Goal: Task Accomplishment & Management: Use online tool/utility

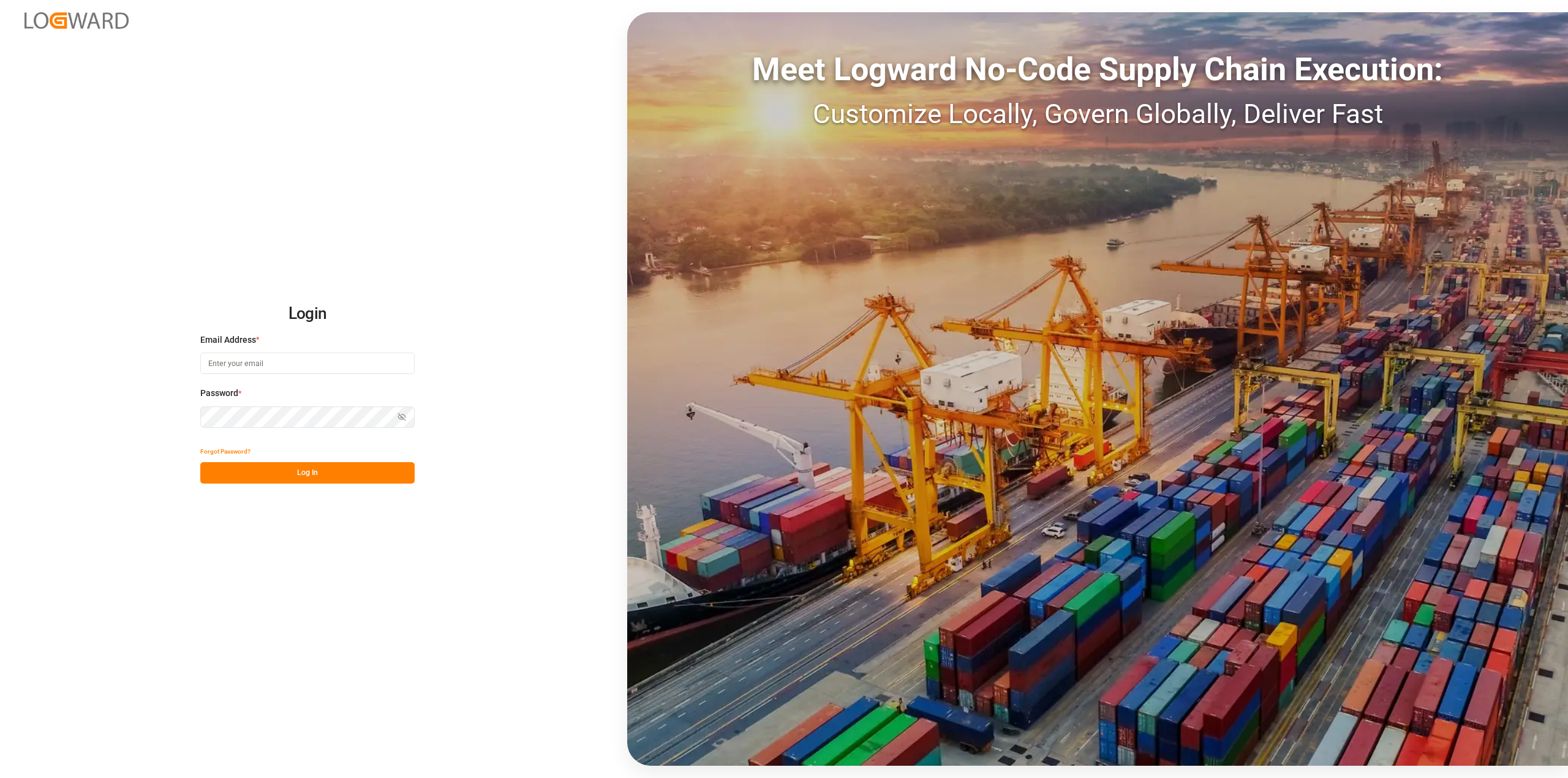
click at [209, 362] on input at bounding box center [307, 364] width 215 height 22
drag, startPoint x: 209, startPoint y: 362, endPoint x: 645, endPoint y: 807, distance: 623.0
click at [645, 778] on html "Login Email Address * [PERSON_NAME].[PERSON_NAME]@ Enter a valid email. Passwor…" at bounding box center [784, 389] width 1568 height 778
click at [315, 478] on button "Log In" at bounding box center [307, 474] width 215 height 22
click at [99, 406] on div "Login Email Address * [DOMAIN_NAME] Enter a valid email. Password * Show passwo…" at bounding box center [784, 389] width 1568 height 778
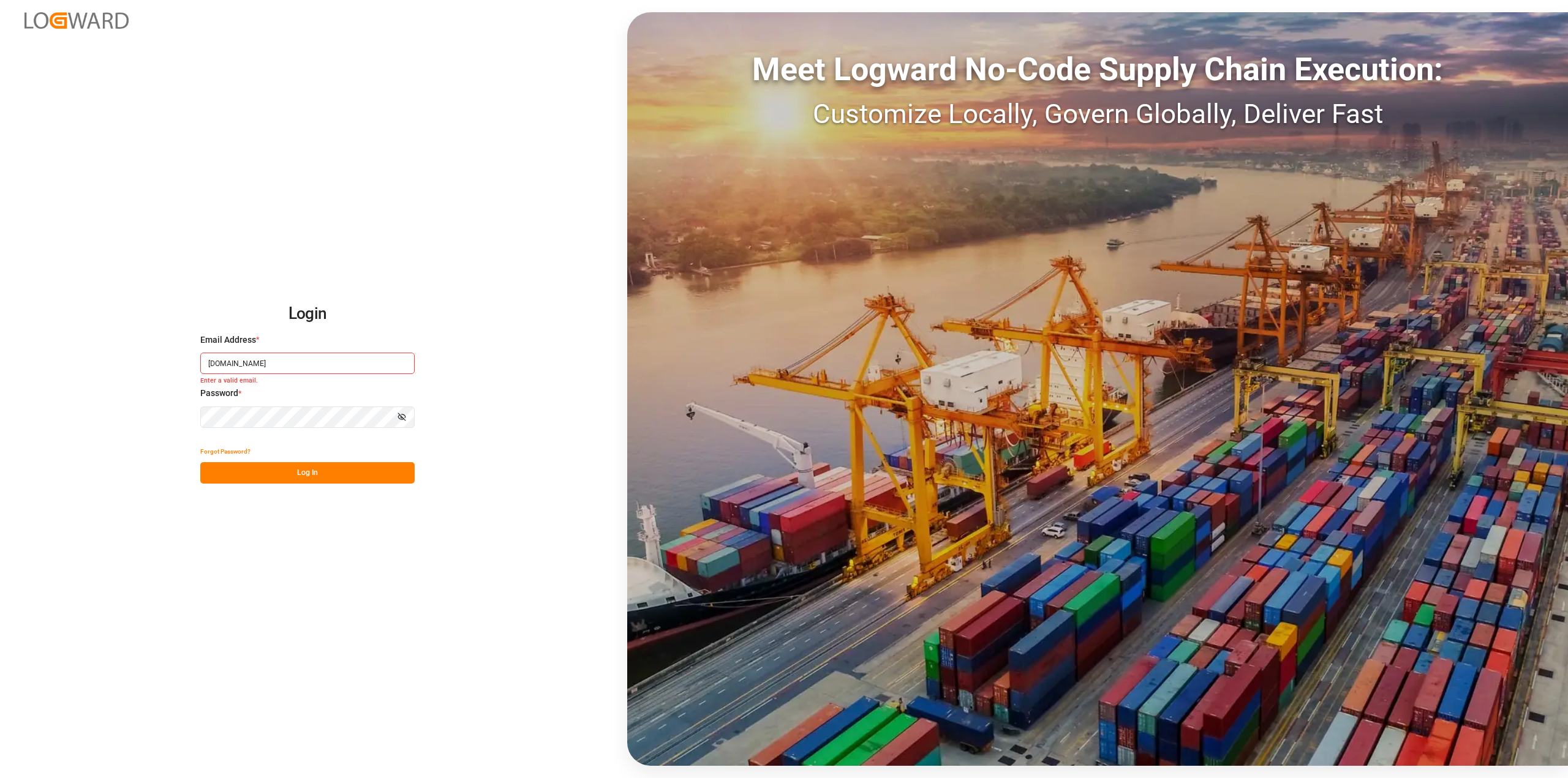
click at [332, 468] on button "Log In" at bounding box center [307, 474] width 215 height 22
drag, startPoint x: 284, startPoint y: 361, endPoint x: 135, endPoint y: 349, distance: 149.5
click at [135, 349] on div "Login Email Address * [DOMAIN_NAME] Enter a valid email. Password * Show passwo…" at bounding box center [784, 389] width 1568 height 778
type input "[PERSON_NAME][EMAIL_ADDRESS][PERSON_NAME][DOMAIN_NAME]"
click at [194, 413] on div "Login Email Address * [PERSON_NAME][EMAIL_ADDRESS][PERSON_NAME][DOMAIN_NAME] Pa…" at bounding box center [784, 389] width 1568 height 778
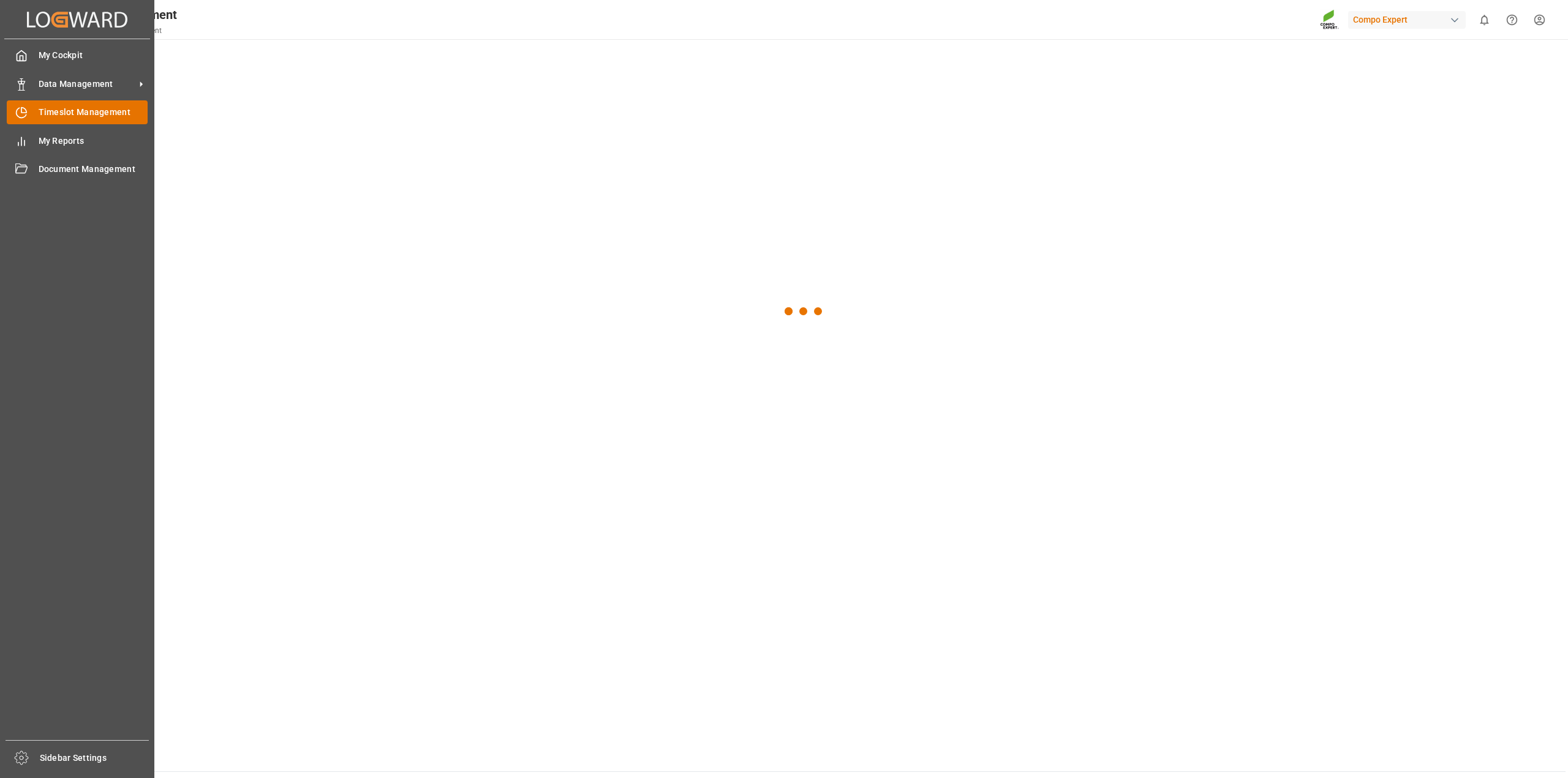
click at [86, 117] on span "Timeslot Management" at bounding box center [93, 112] width 110 height 13
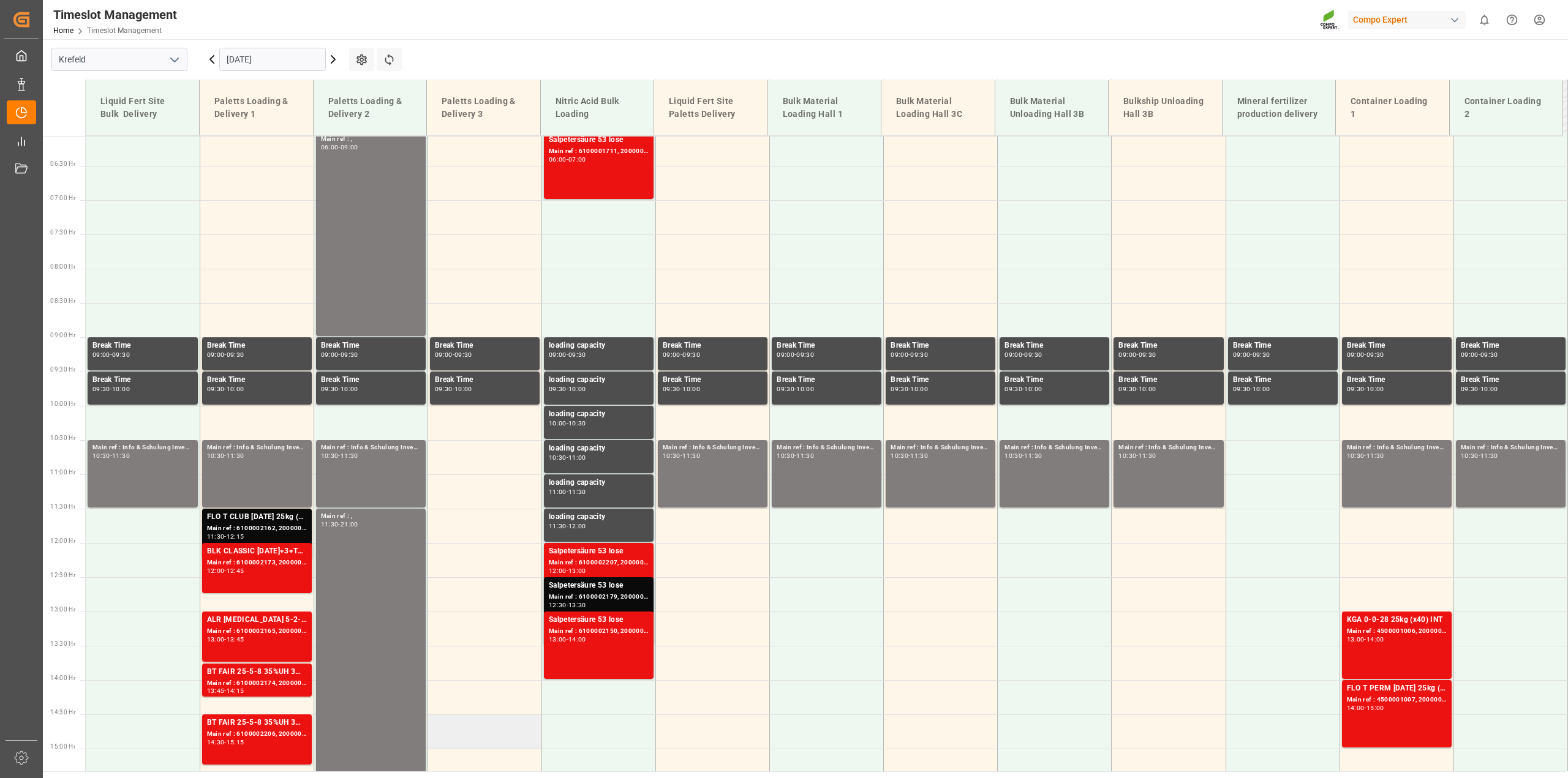
scroll to position [416, 0]
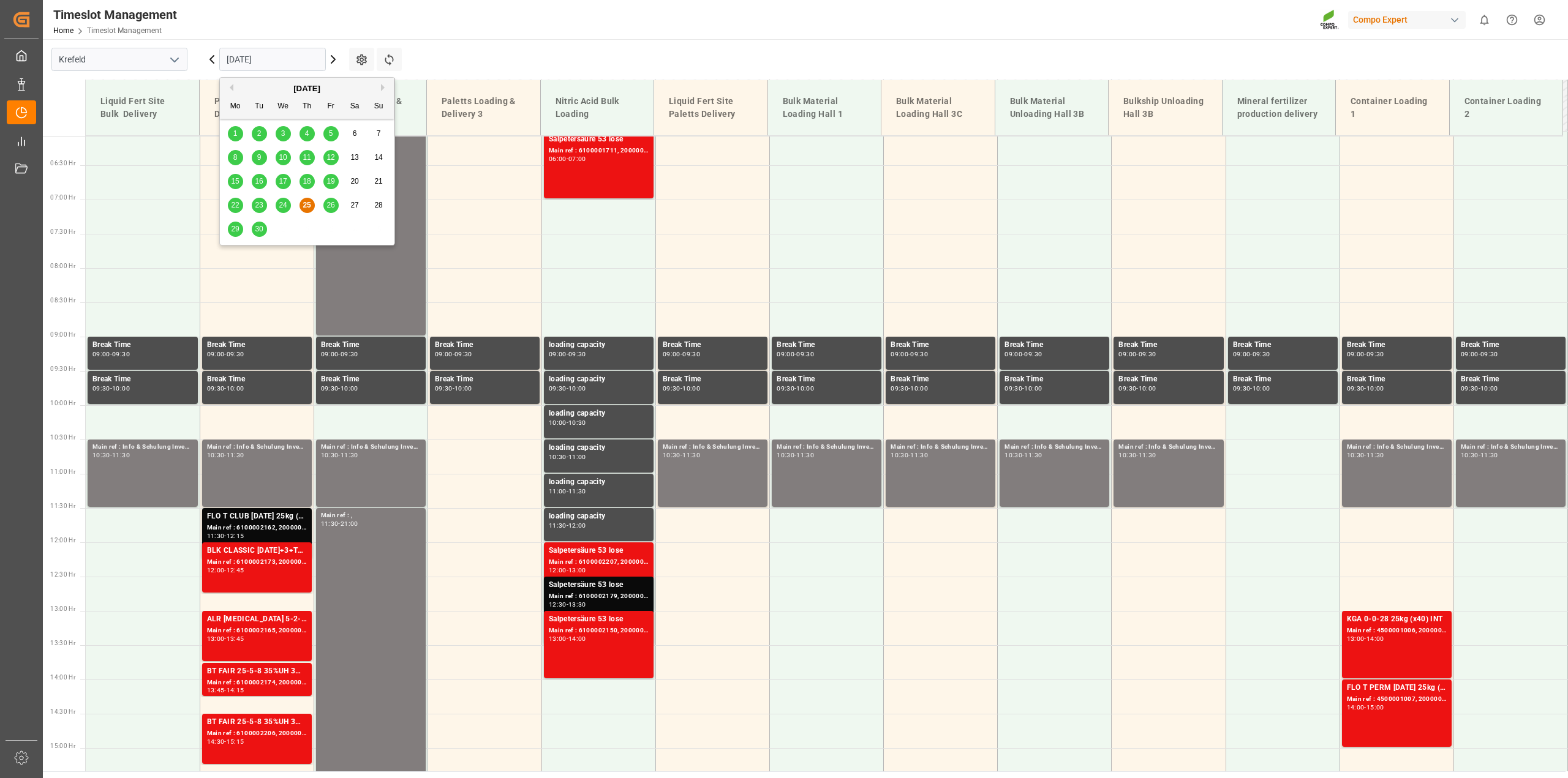
click at [320, 55] on input "[DATE]" at bounding box center [273, 59] width 107 height 24
click at [332, 204] on span "26" at bounding box center [330, 205] width 8 height 9
